Goal: Information Seeking & Learning: Find contact information

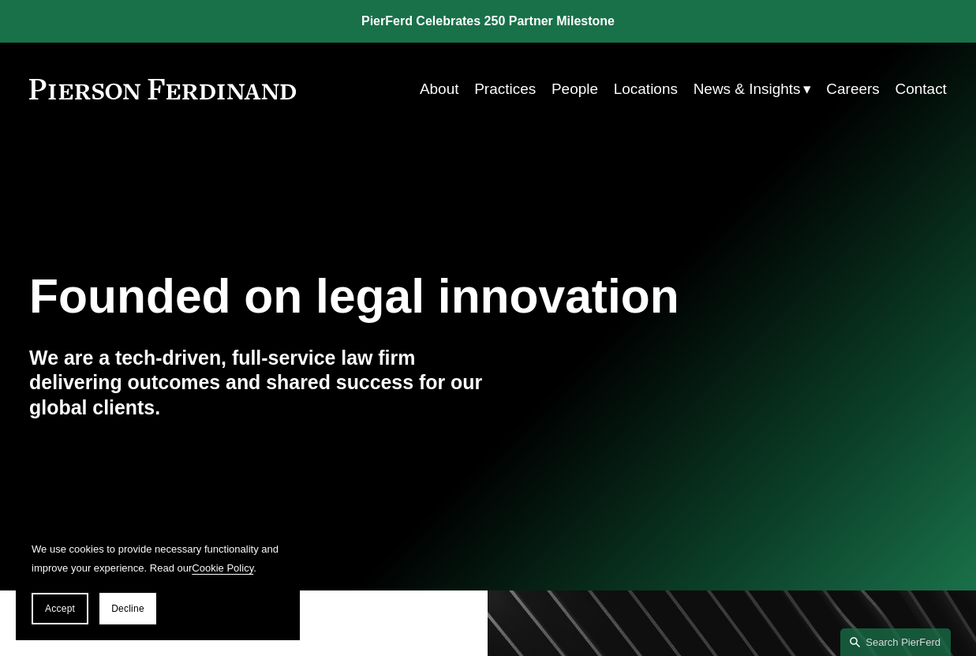
click at [568, 89] on link "People" at bounding box center [574, 89] width 47 height 30
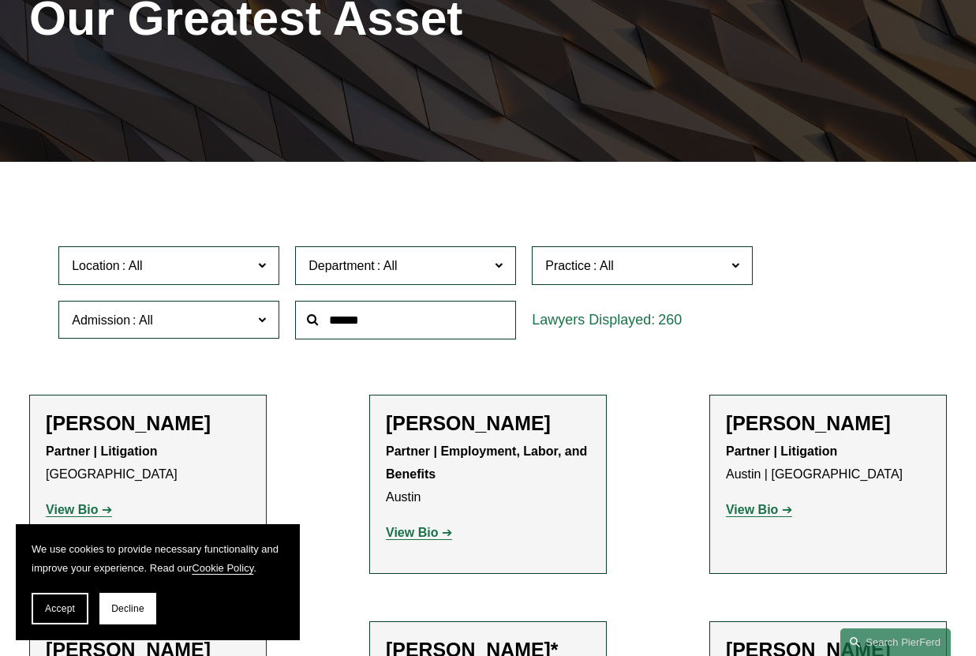
scroll to position [237, 0]
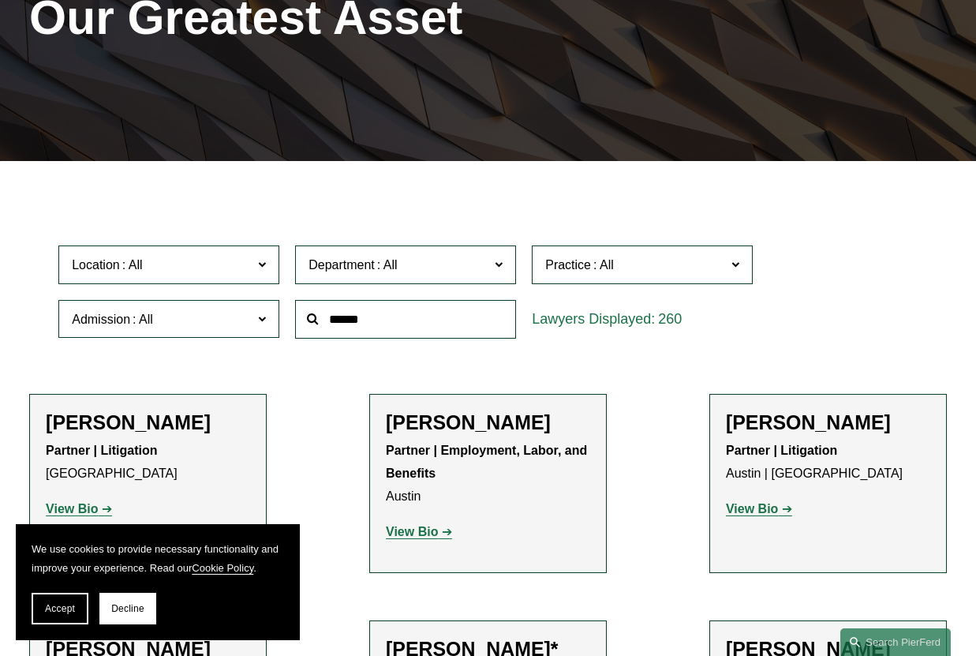
click at [367, 264] on span "Department" at bounding box center [341, 264] width 66 height 13
click at [0, 0] on link "Employment, Labor, and Benefits" at bounding box center [0, 0] width 0 height 0
click at [374, 261] on span "Department" at bounding box center [341, 264] width 66 height 13
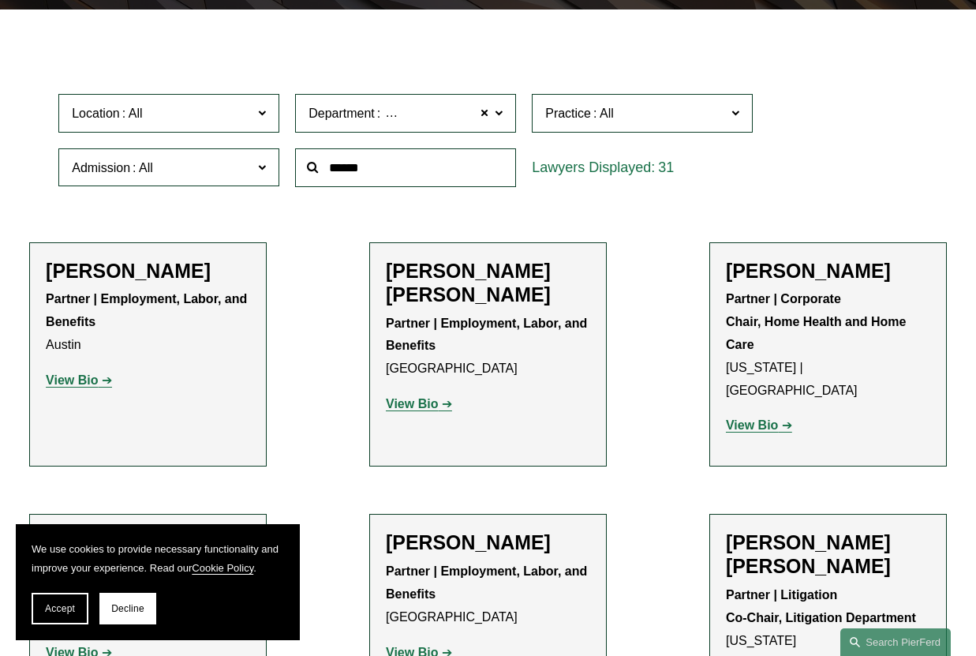
scroll to position [394, 0]
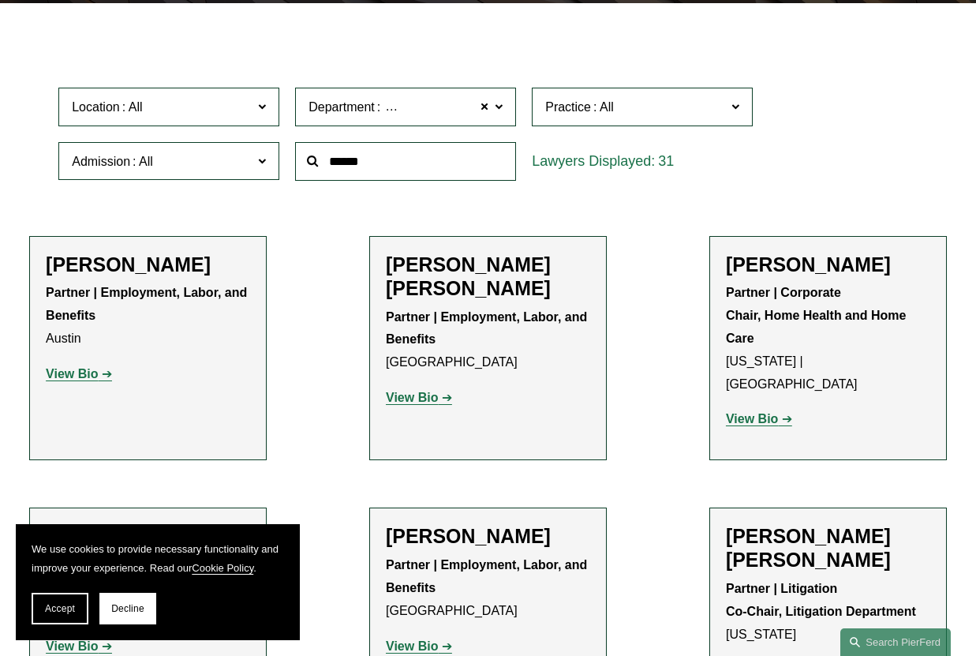
click at [0, 0] on link "Corporate" at bounding box center [0, 0] width 0 height 0
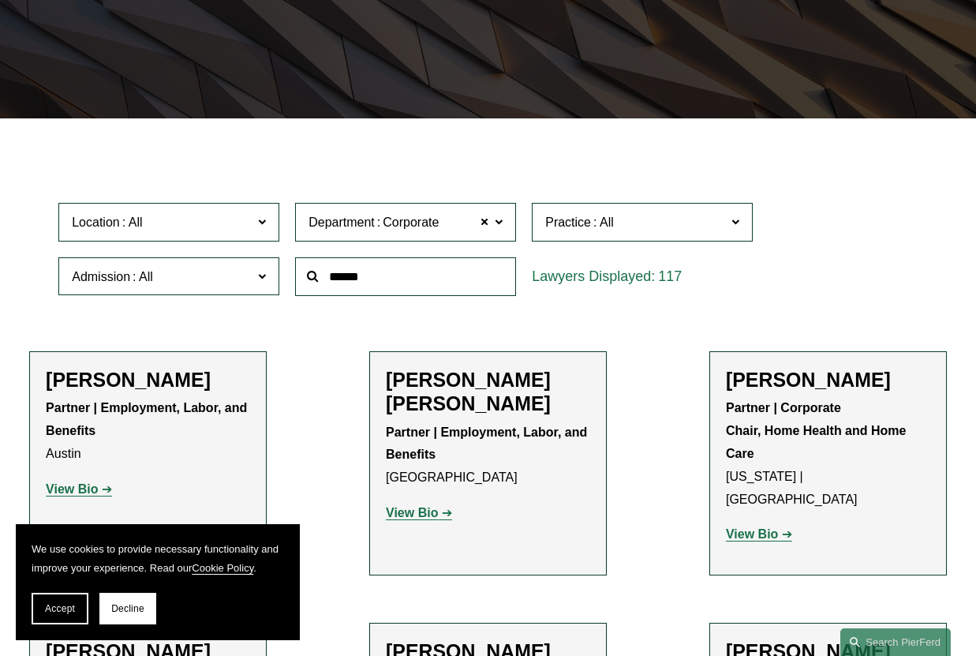
scroll to position [234, 0]
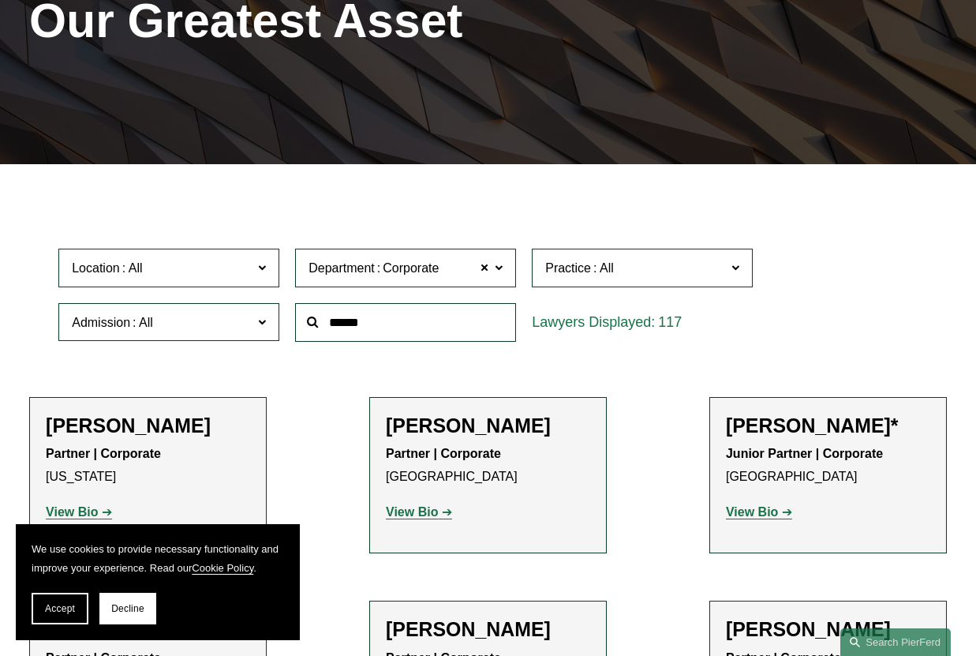
click at [581, 268] on span "Practice" at bounding box center [568, 267] width 46 height 13
click at [0, 0] on link "Entertainment" at bounding box center [0, 0] width 0 height 0
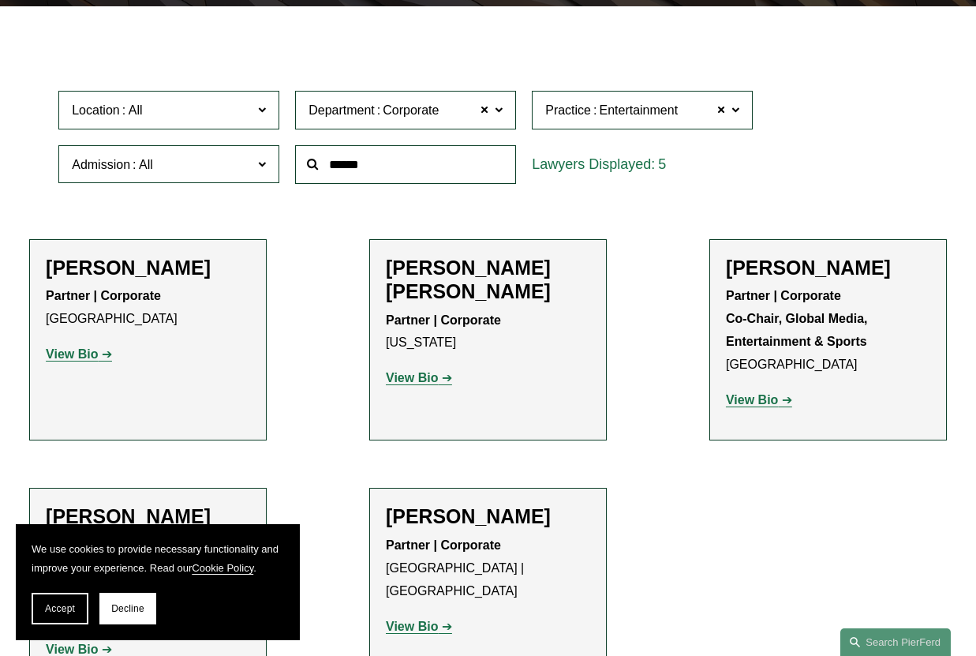
scroll to position [234, 0]
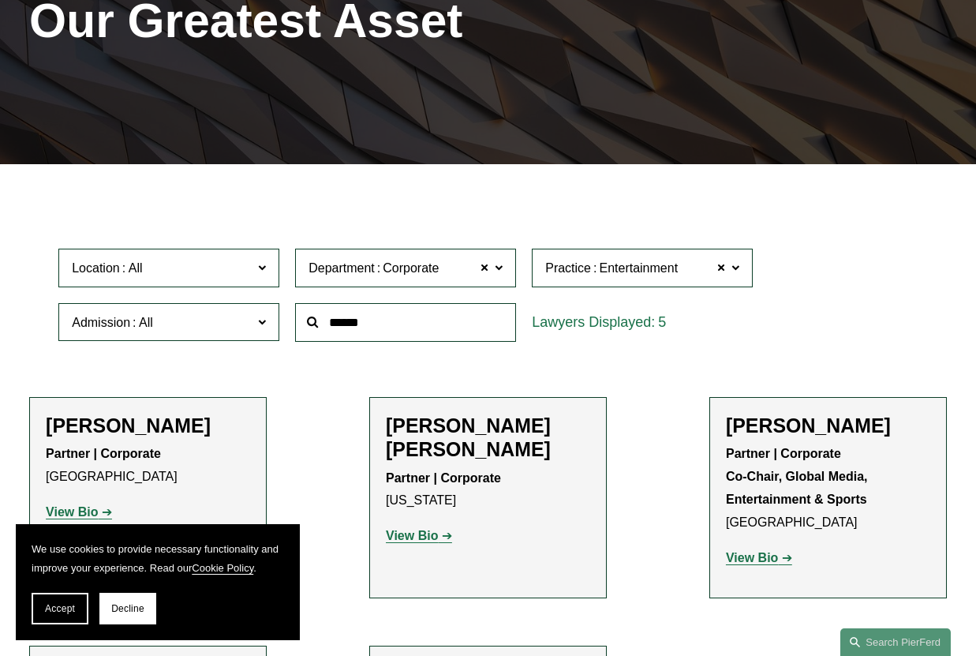
click at [378, 271] on span "Corporate" at bounding box center [407, 267] width 65 height 13
click at [0, 0] on link "Intellectual Property" at bounding box center [0, 0] width 0 height 0
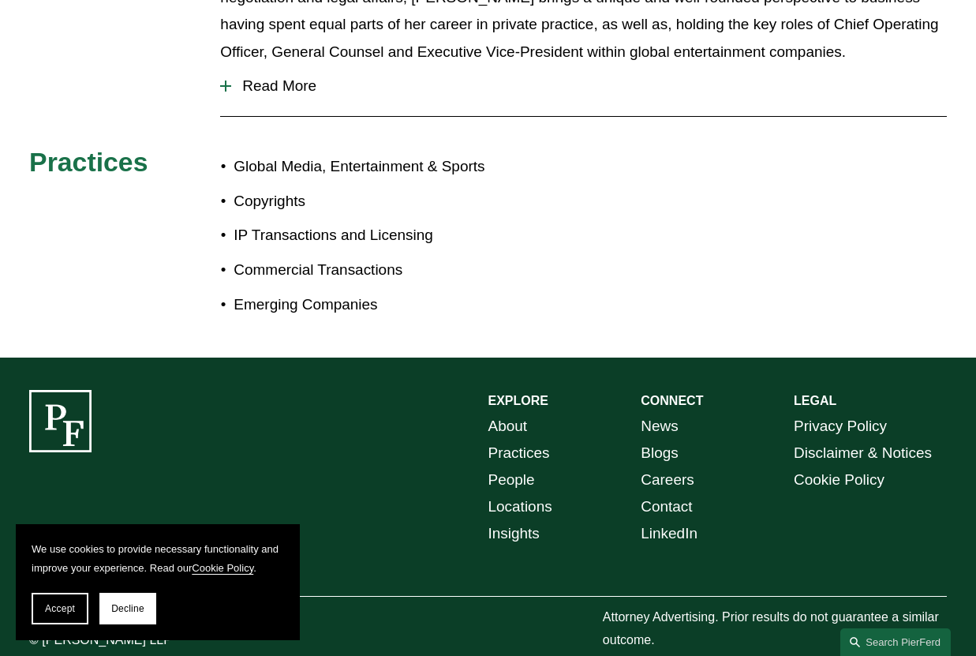
scroll to position [552, 0]
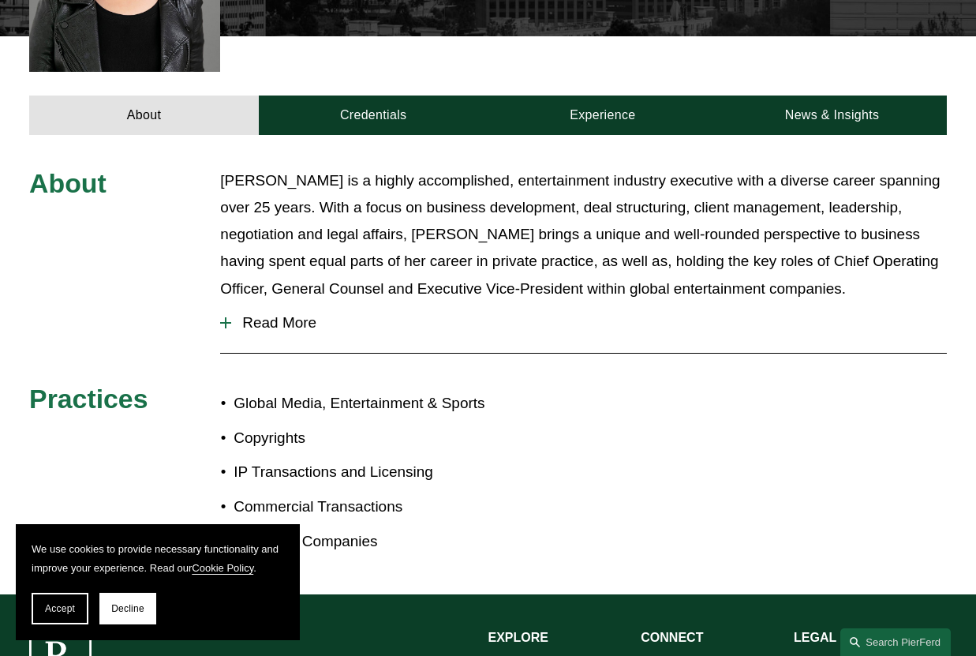
click at [13, 300] on div "About Alison Finley is a highly accomplished, entertainment industry executive …" at bounding box center [488, 364] width 976 height 394
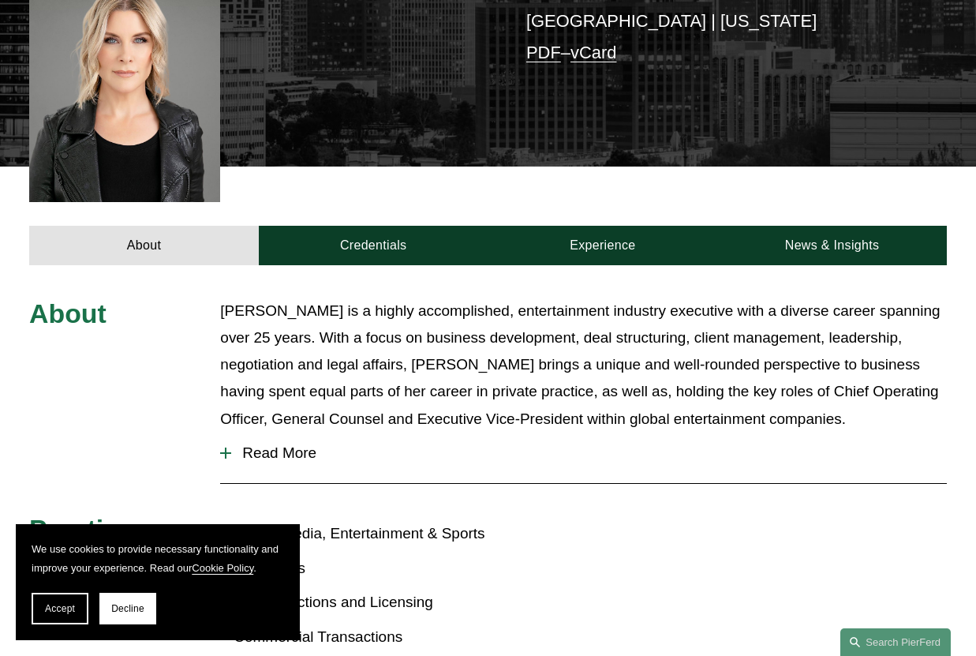
scroll to position [394, 0]
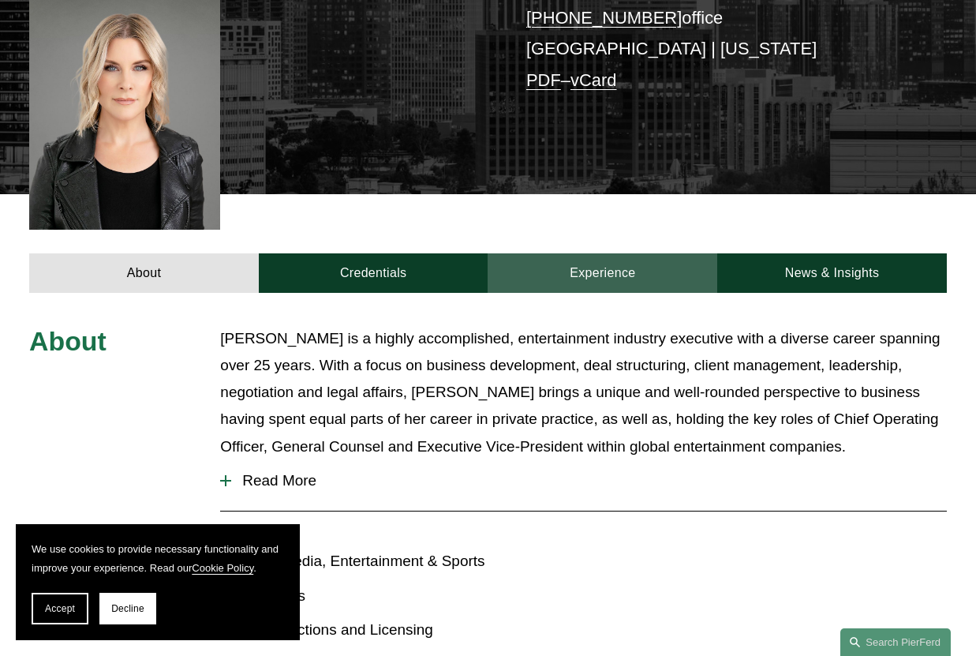
click at [602, 253] on link "Experience" at bounding box center [603, 272] width 230 height 39
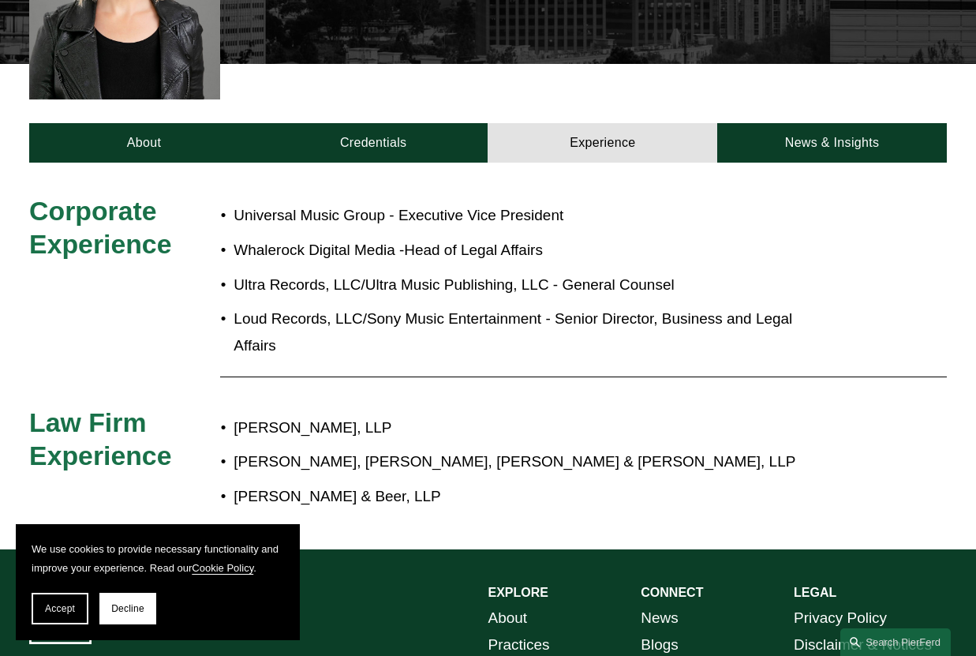
scroll to position [552, 0]
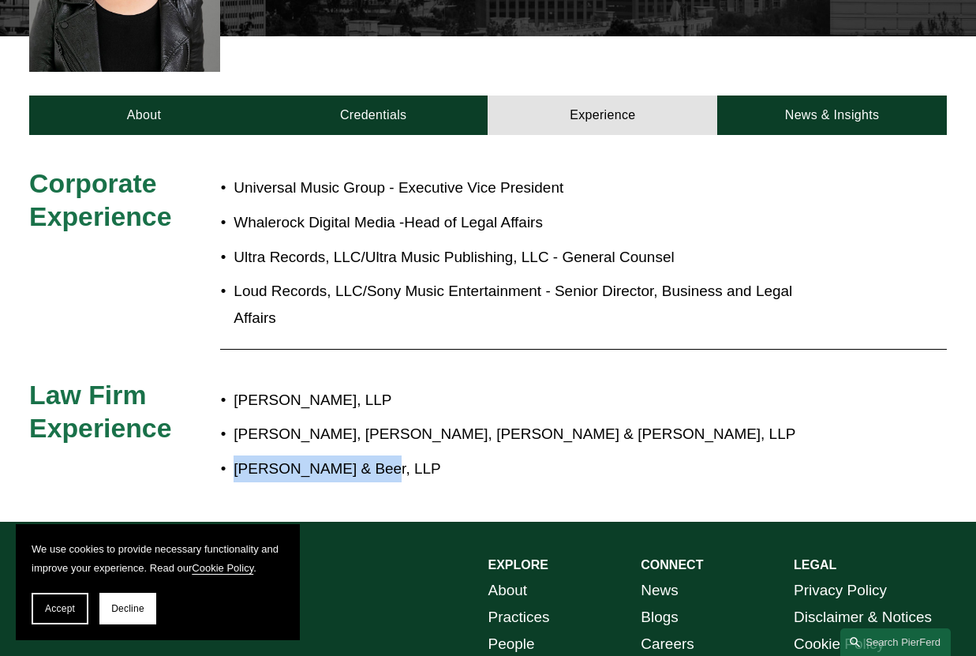
drag, startPoint x: 235, startPoint y: 446, endPoint x: 379, endPoint y: 454, distance: 144.6
click at [379, 455] on p "Rudolph & Beer, LLP" at bounding box center [533, 468] width 598 height 27
drag, startPoint x: 379, startPoint y: 454, endPoint x: 334, endPoint y: 444, distance: 46.9
copy p "Rudolph & Beer, LLP"
